Goal: Information Seeking & Learning: Understand process/instructions

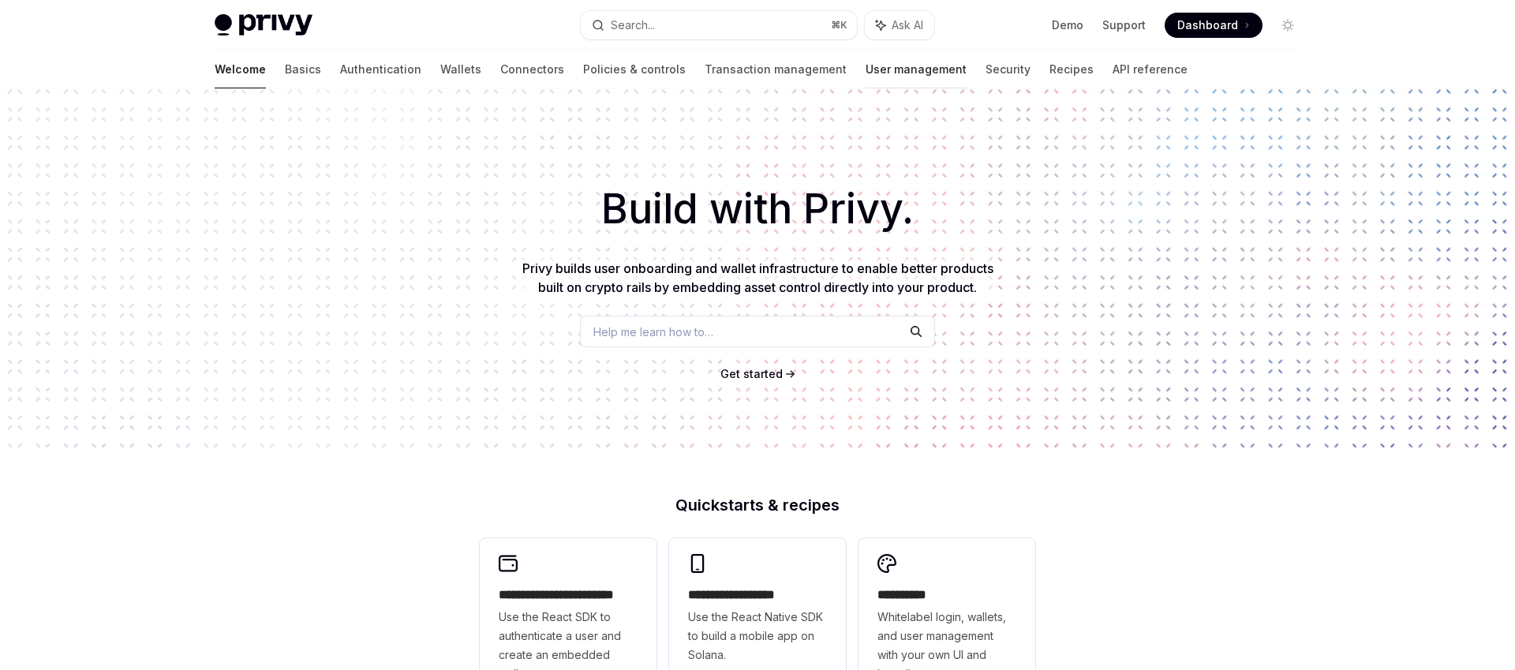
click at [866, 81] on link "User management" at bounding box center [916, 70] width 101 height 38
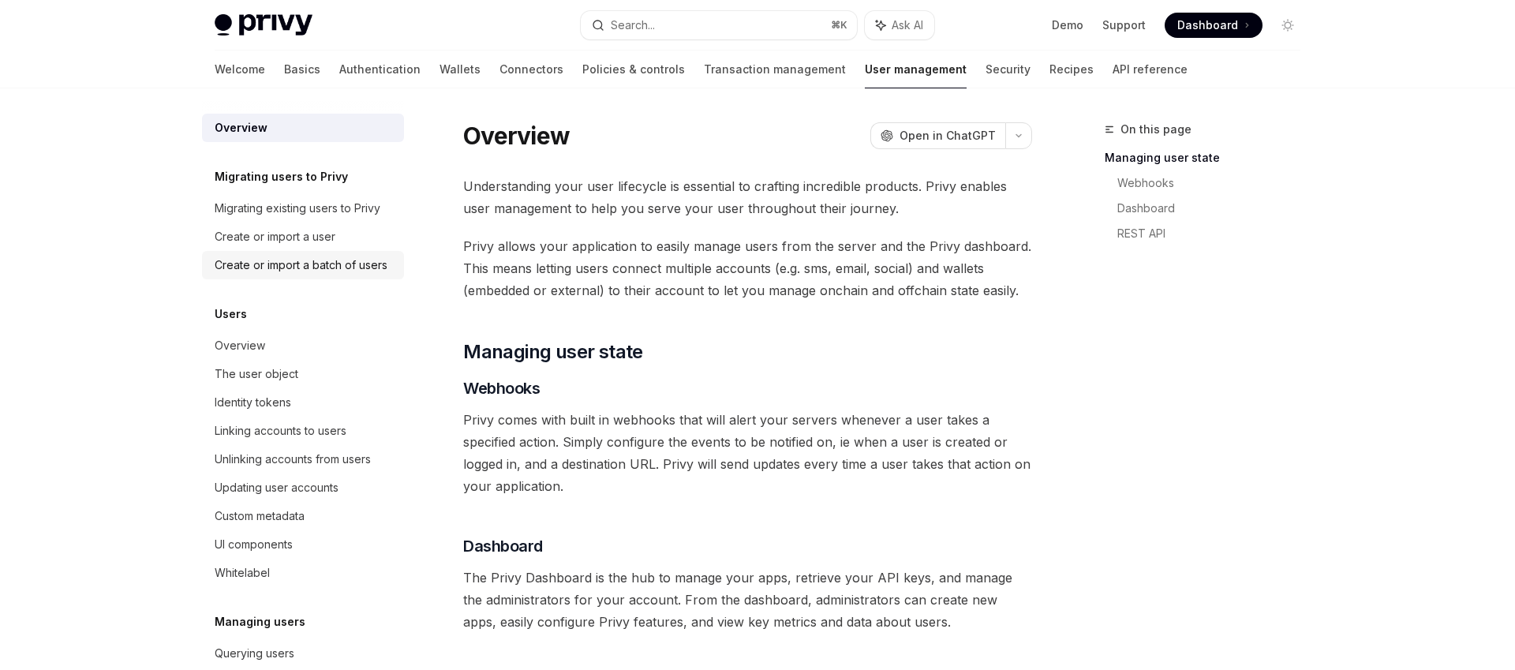
click at [314, 263] on div "Create or import a batch of users" at bounding box center [301, 265] width 173 height 19
type textarea "*"
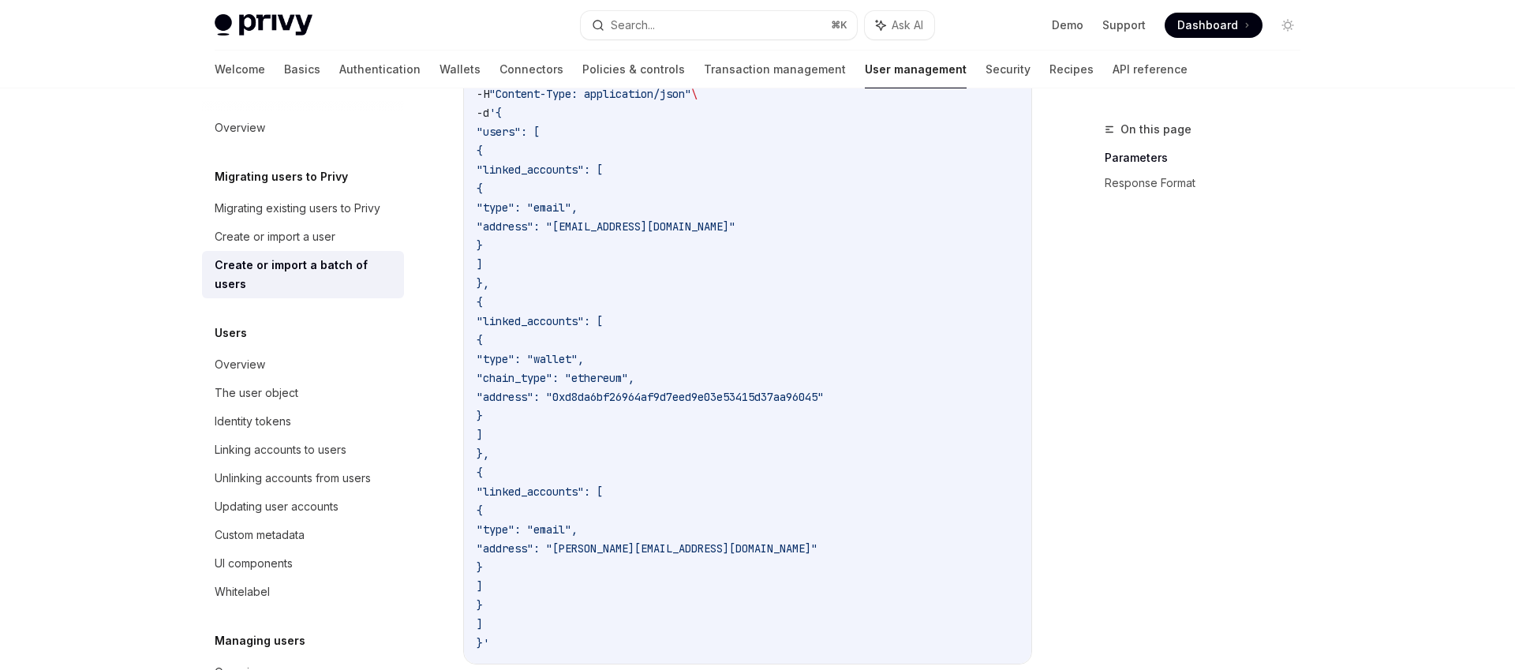
scroll to position [611, 0]
click at [634, 376] on span ""chain_type": "ethereum"," at bounding box center [556, 375] width 158 height 14
click at [637, 397] on span ""address": "0xd8da6bf26964af9d7eed9e03e53415d37aa96045"" at bounding box center [650, 394] width 347 height 14
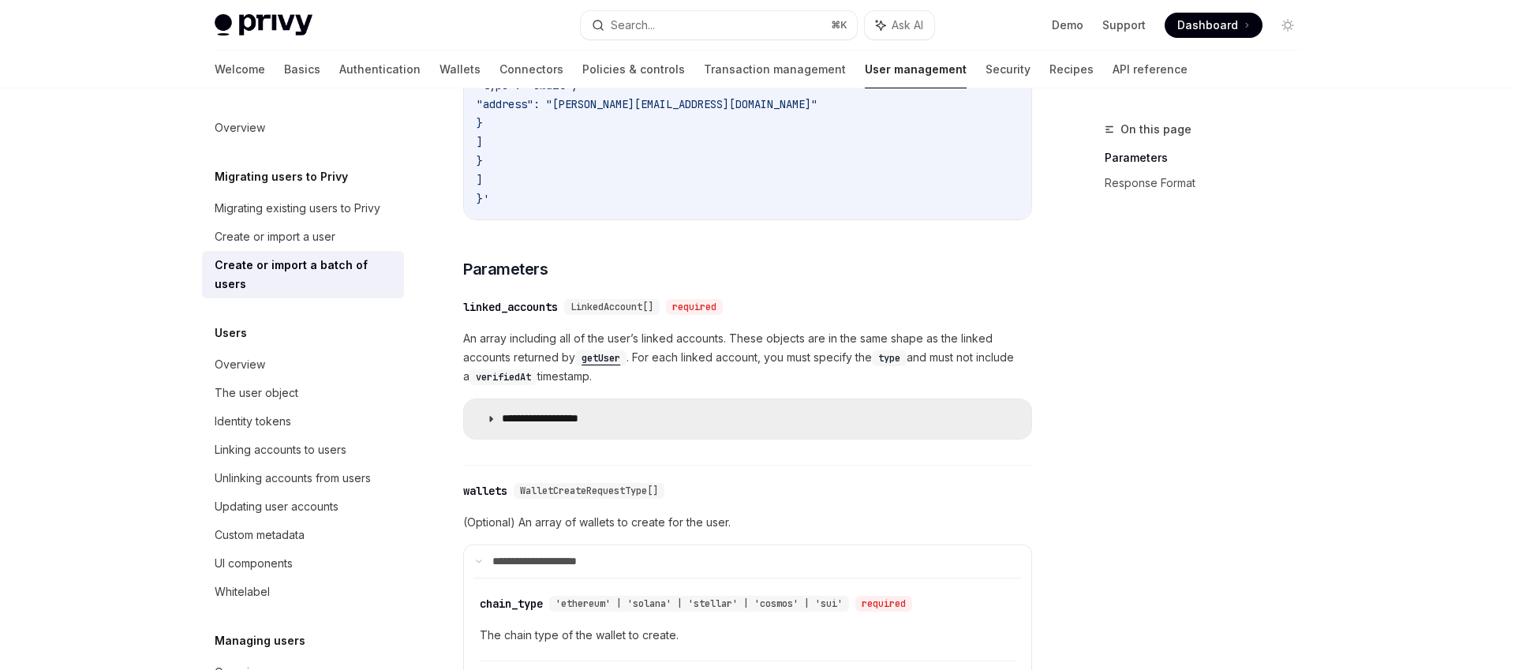
click at [583, 416] on p "**********" at bounding box center [558, 419] width 112 height 14
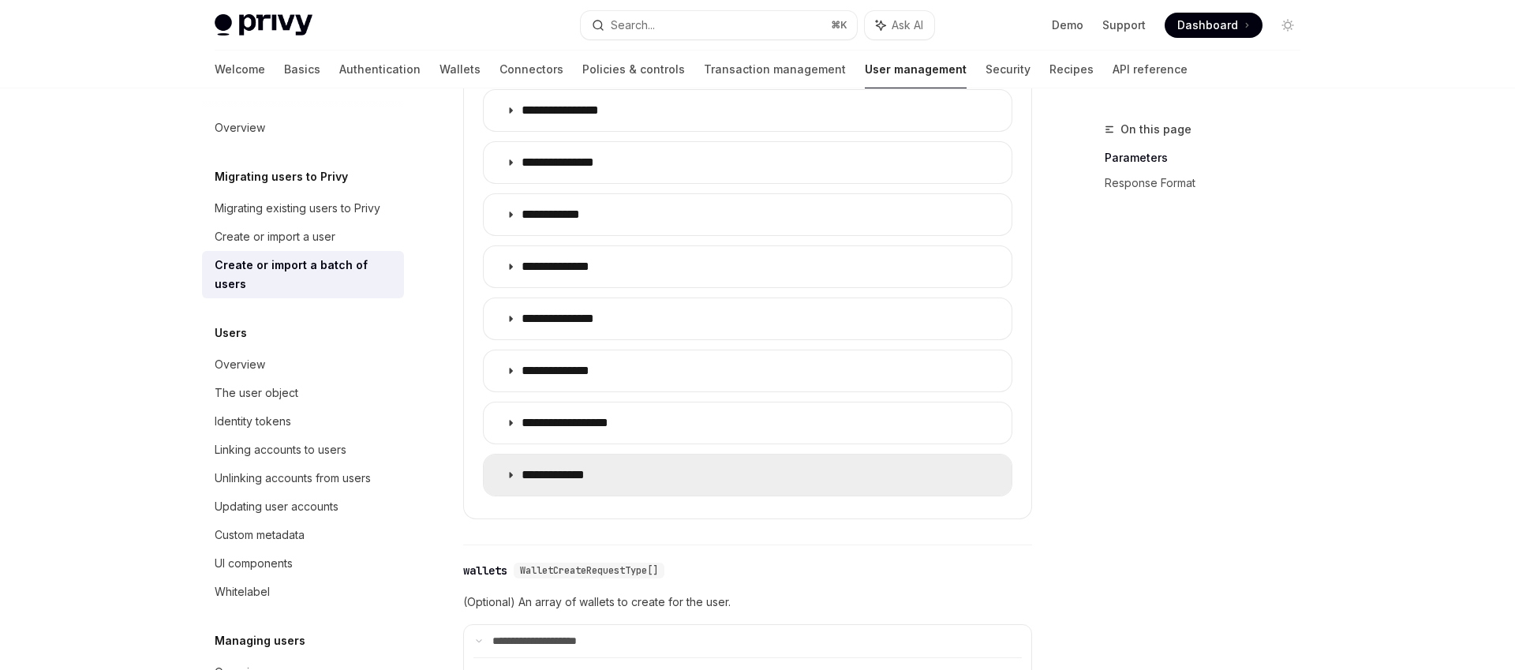
click at [586, 473] on p "**********" at bounding box center [566, 475] width 88 height 16
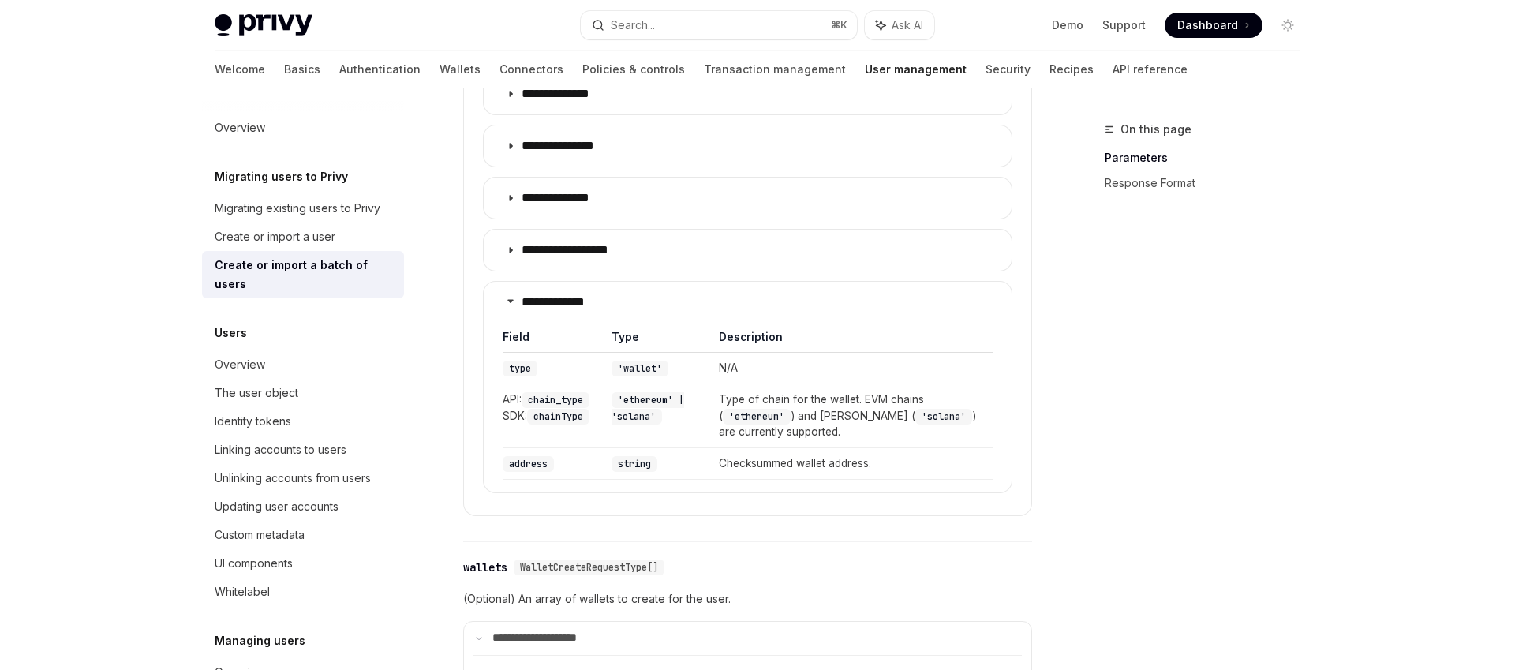
scroll to position [2043, 0]
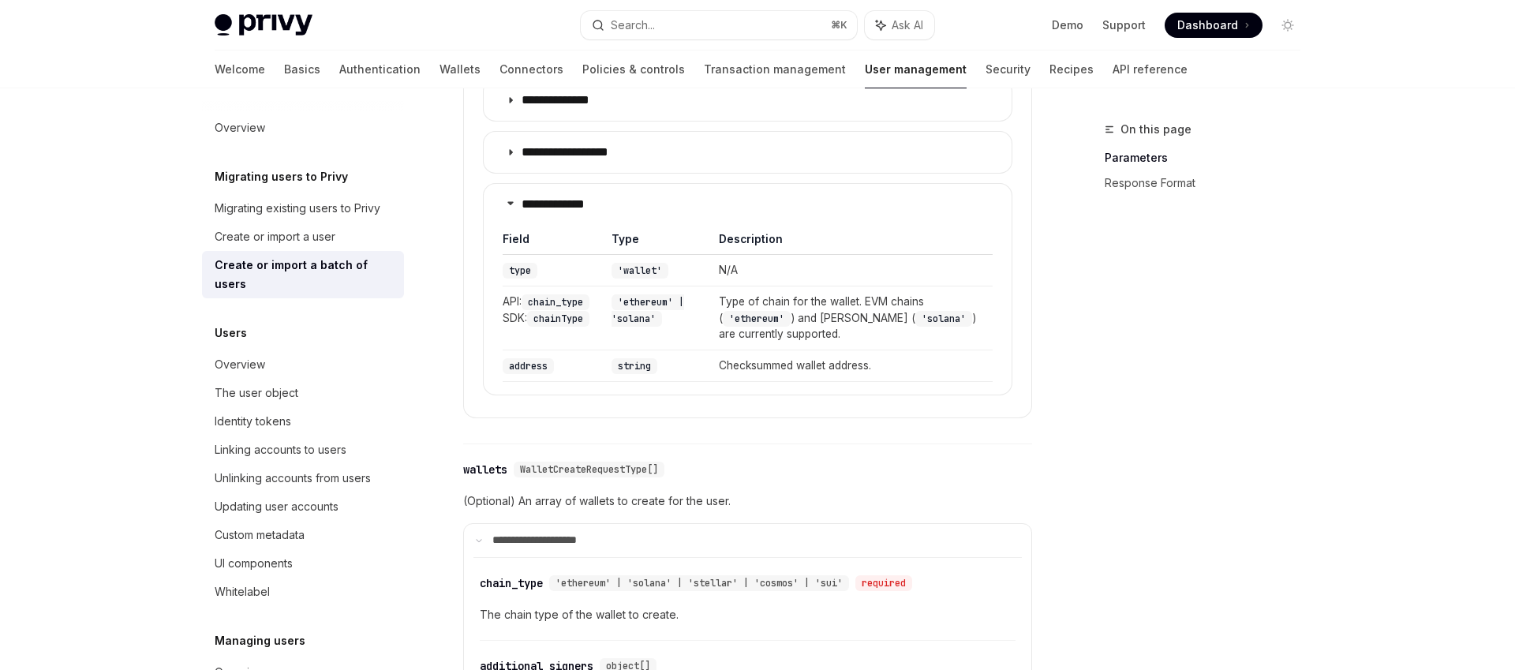
click at [548, 305] on code "chain_type" at bounding box center [556, 302] width 68 height 16
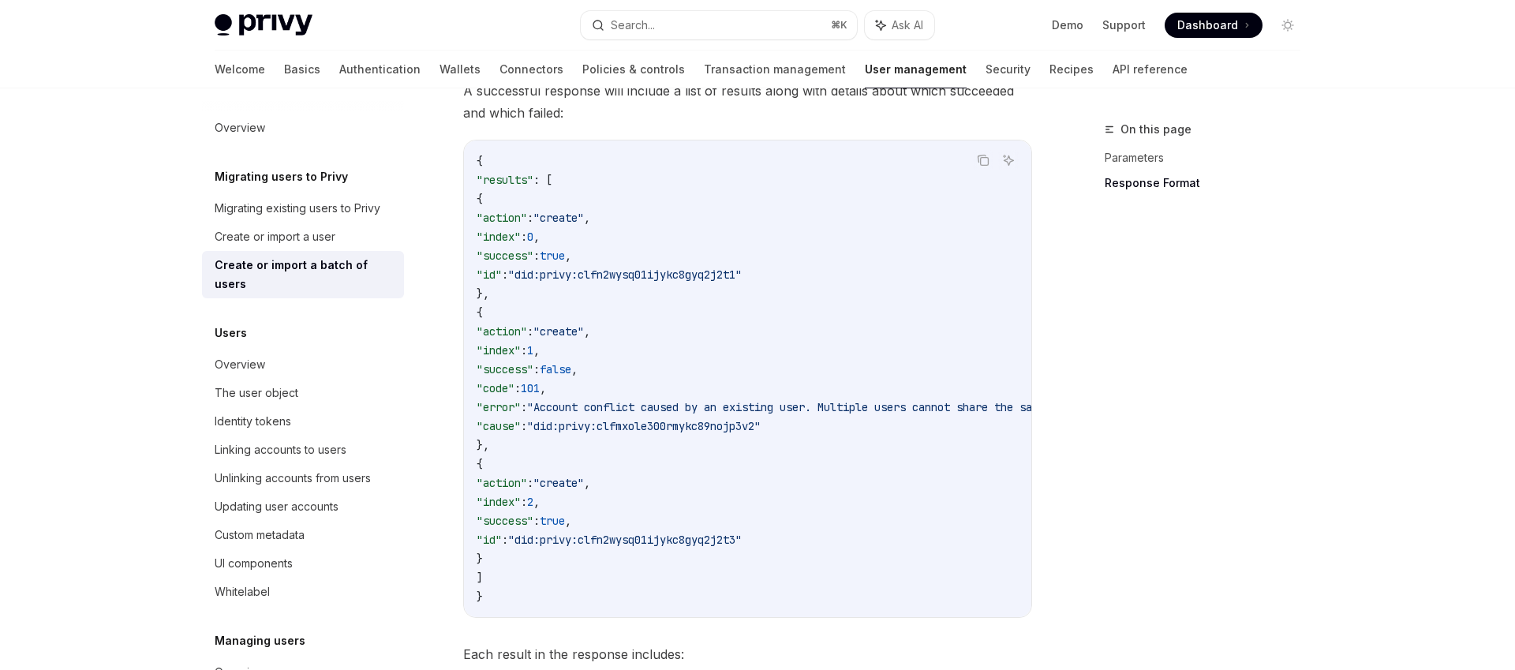
scroll to position [3095, 0]
